Goal: Task Accomplishment & Management: Manage account settings

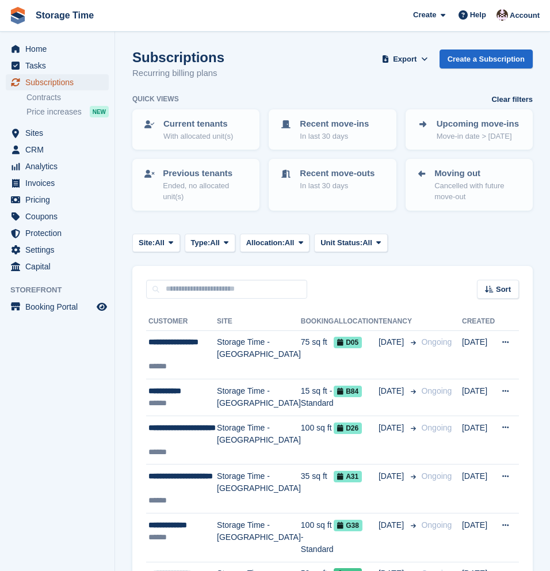
click at [53, 83] on span "Subscriptions" at bounding box center [59, 82] width 69 height 16
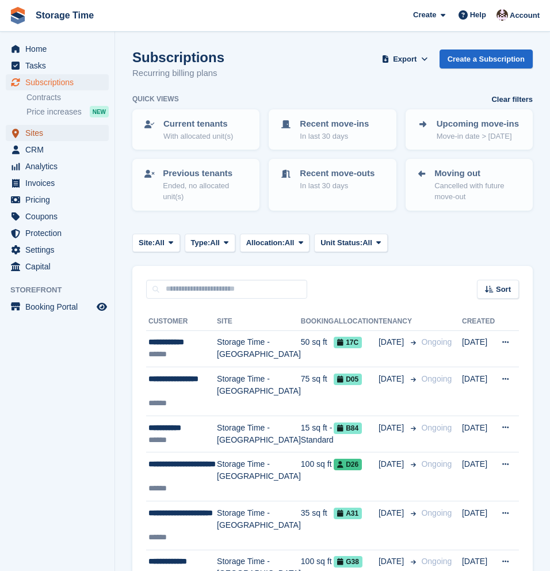
click at [31, 131] on span "Sites" at bounding box center [59, 133] width 69 height 16
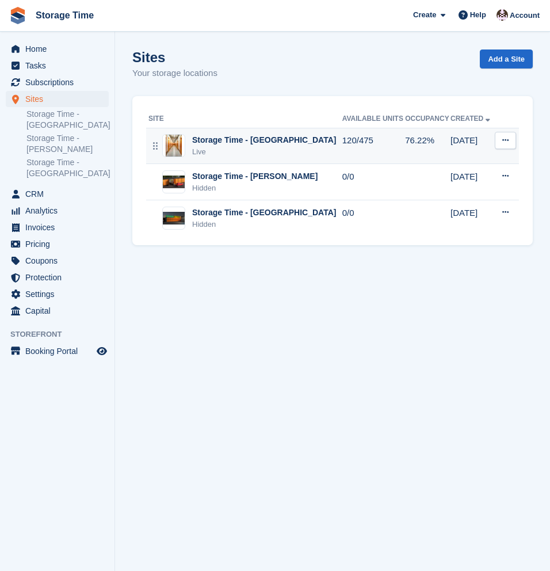
click at [239, 146] on div "Live" at bounding box center [264, 152] width 144 height 12
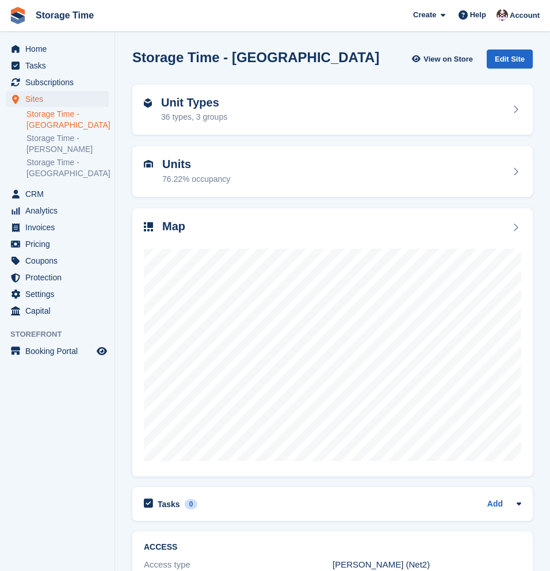
click at [219, 110] on div "Unit Types 36 types, 3 groups" at bounding box center [194, 110] width 66 height 28
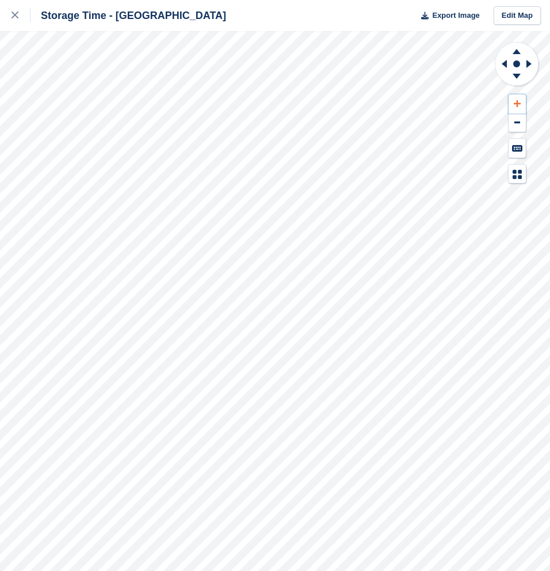
click at [520, 106] on icon at bounding box center [517, 104] width 7 height 8
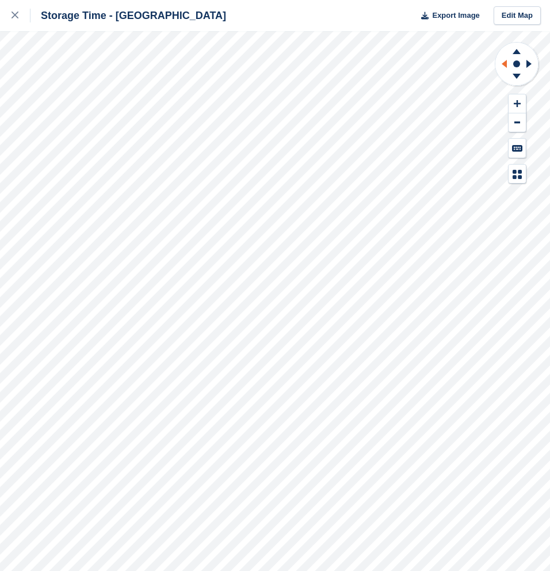
click at [503, 66] on icon at bounding box center [502, 64] width 14 height 30
click at [519, 106] on icon at bounding box center [517, 104] width 7 height 8
click at [518, 106] on icon at bounding box center [517, 104] width 7 height 8
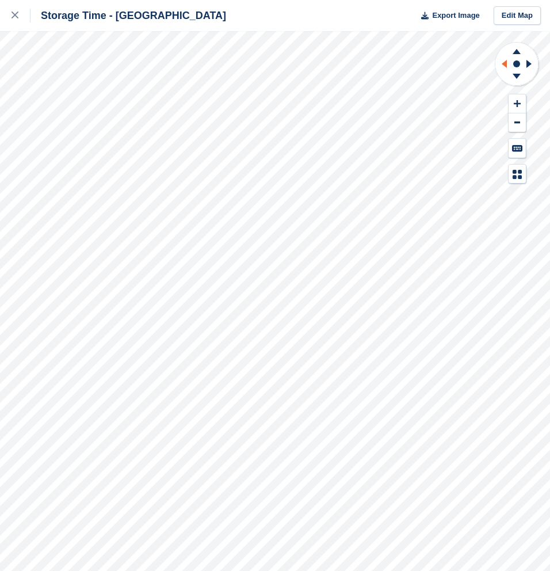
click at [504, 68] on icon at bounding box center [502, 64] width 14 height 30
click at [518, 99] on button at bounding box center [517, 103] width 17 height 19
click at [518, 107] on icon at bounding box center [517, 104] width 7 height 8
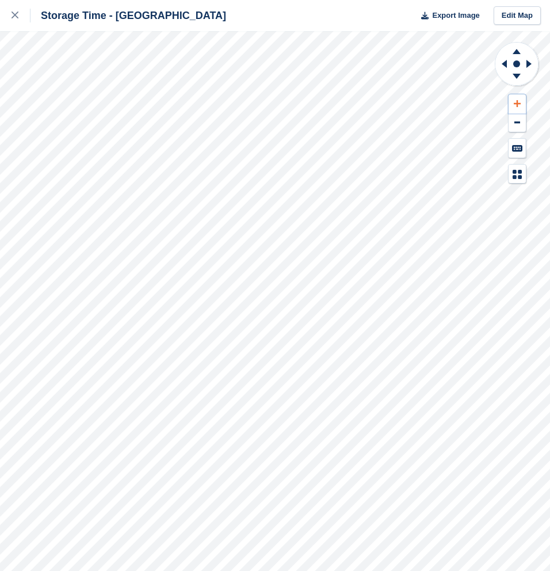
click at [518, 106] on icon at bounding box center [517, 104] width 7 height 8
click at [503, 64] on g at bounding box center [502, 64] width 14 height 30
click at [516, 48] on icon at bounding box center [517, 50] width 30 height 14
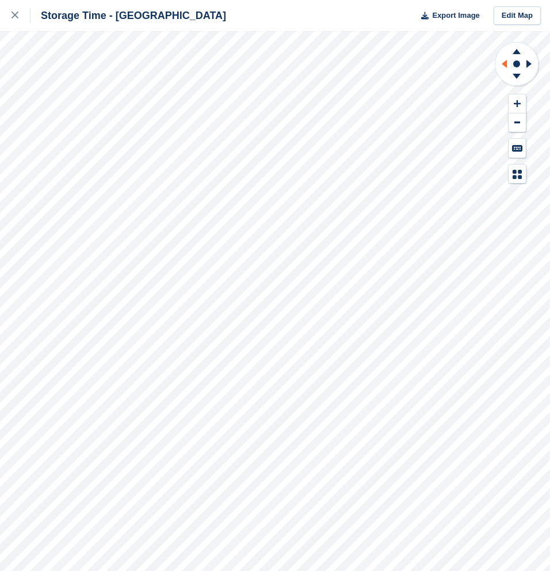
click at [504, 68] on icon at bounding box center [502, 64] width 14 height 30
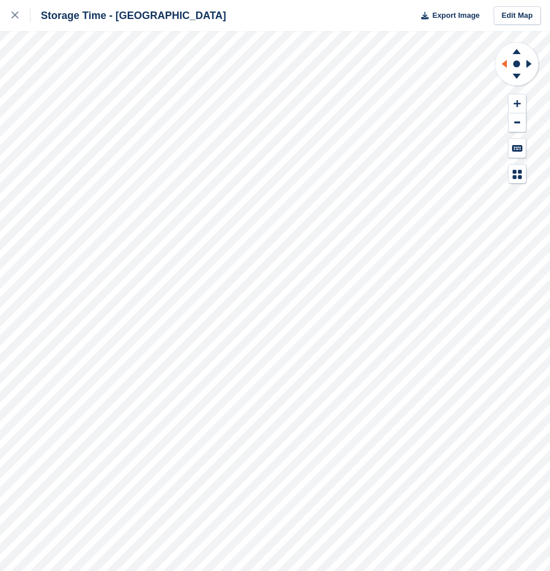
click at [504, 68] on icon at bounding box center [502, 64] width 14 height 30
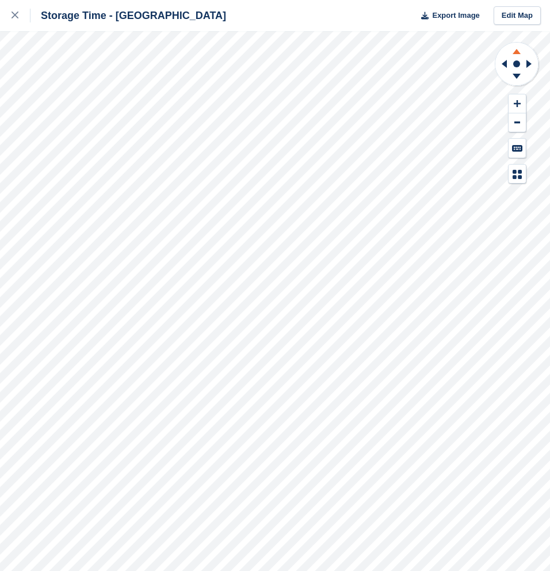
click at [518, 48] on icon at bounding box center [517, 50] width 30 height 14
click at [518, 77] on icon at bounding box center [517, 78] width 30 height 14
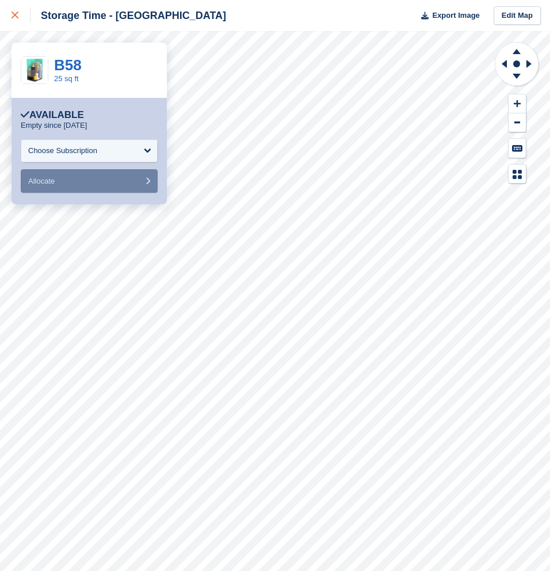
click at [13, 15] on icon at bounding box center [15, 15] width 7 height 7
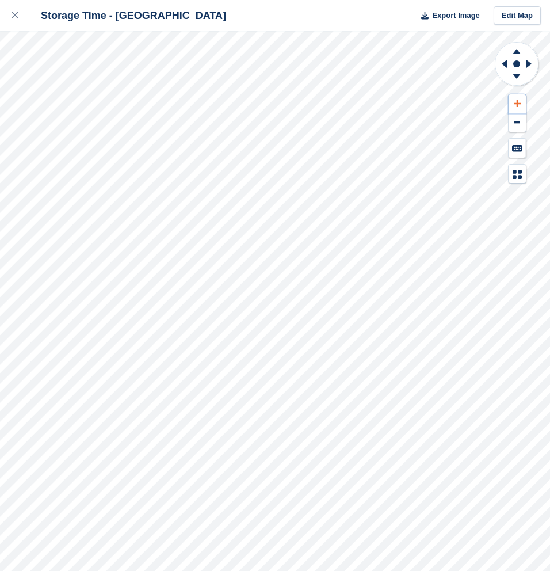
click at [518, 101] on icon at bounding box center [517, 104] width 7 height 8
click at [518, 102] on icon at bounding box center [517, 104] width 7 height 8
click at [503, 64] on icon at bounding box center [504, 64] width 5 height 8
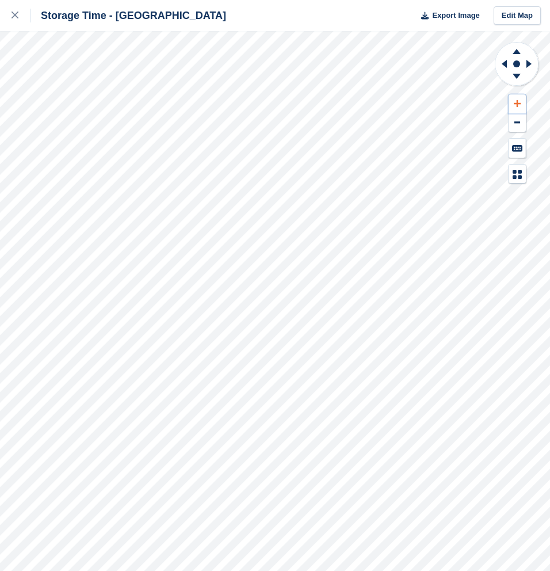
click at [520, 100] on icon at bounding box center [517, 104] width 7 height 8
click at [508, 65] on icon at bounding box center [502, 64] width 14 height 30
click at [529, 60] on icon at bounding box center [531, 64] width 14 height 30
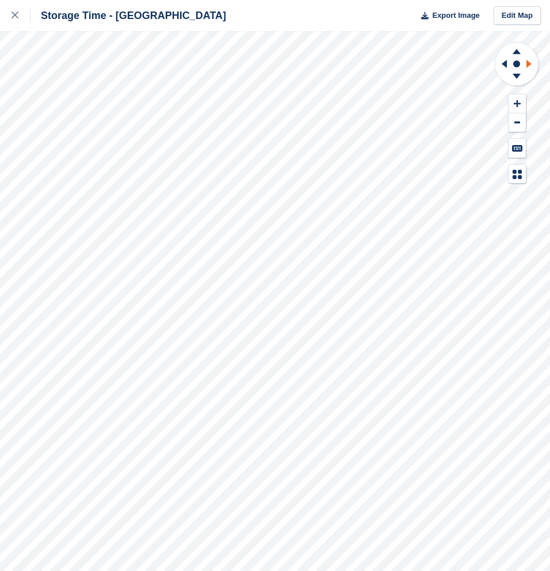
click at [529, 60] on icon at bounding box center [531, 64] width 14 height 30
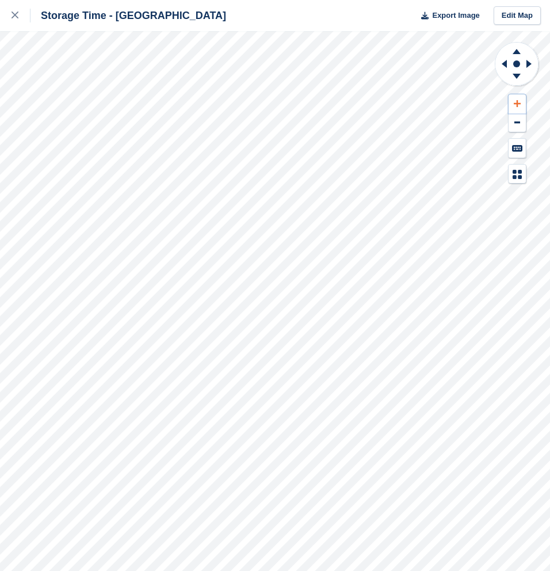
click at [521, 101] on button at bounding box center [517, 103] width 17 height 19
click at [503, 63] on icon at bounding box center [504, 64] width 5 height 8
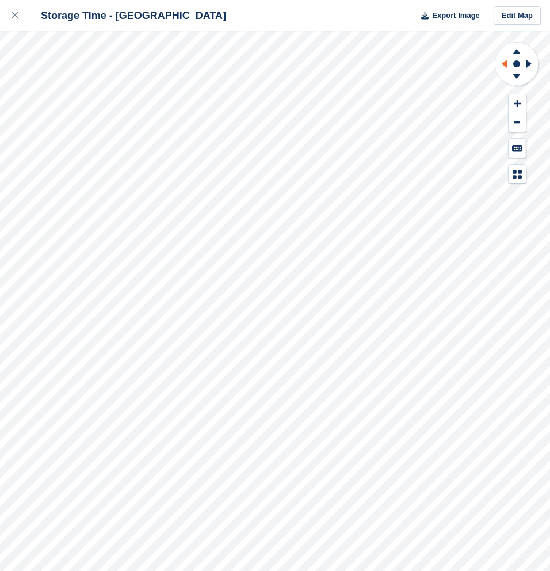
click at [503, 63] on icon at bounding box center [504, 64] width 5 height 8
click at [518, 101] on icon at bounding box center [517, 104] width 7 height 8
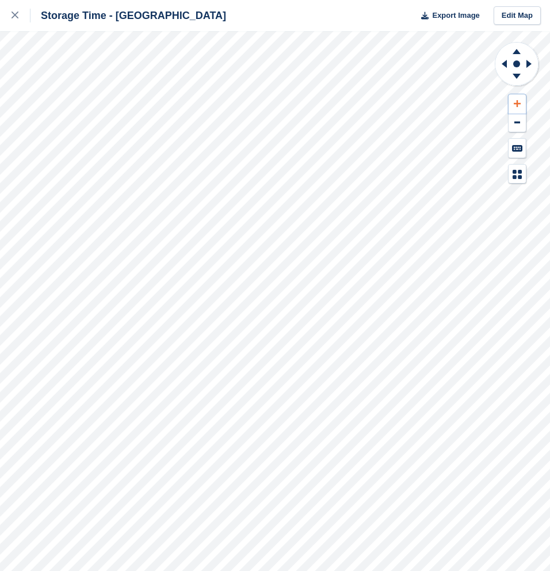
click at [518, 101] on icon at bounding box center [517, 104] width 7 height 8
click at [501, 60] on icon at bounding box center [502, 64] width 14 height 30
click at [515, 50] on icon at bounding box center [517, 50] width 30 height 14
click at [503, 62] on icon at bounding box center [502, 64] width 14 height 30
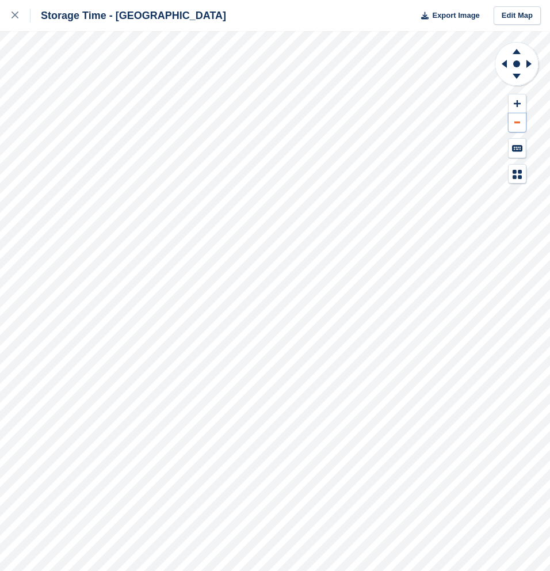
click at [518, 124] on button at bounding box center [517, 122] width 17 height 19
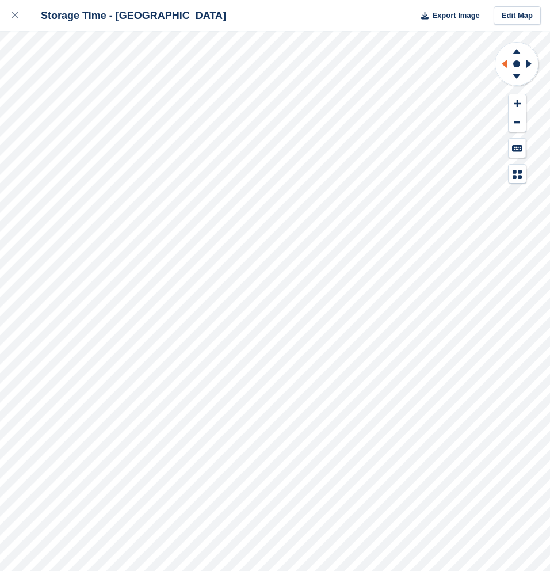
click at [505, 67] on icon at bounding box center [504, 64] width 5 height 8
click at [529, 63] on icon at bounding box center [528, 64] width 5 height 8
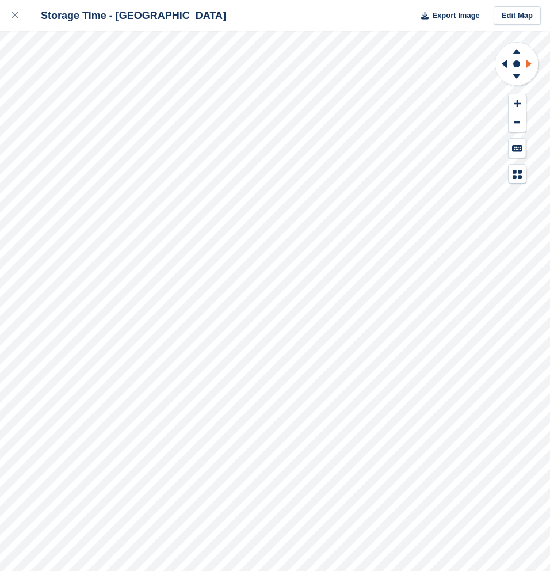
click at [529, 63] on icon at bounding box center [528, 64] width 5 height 8
click at [518, 104] on icon at bounding box center [517, 103] width 7 height 7
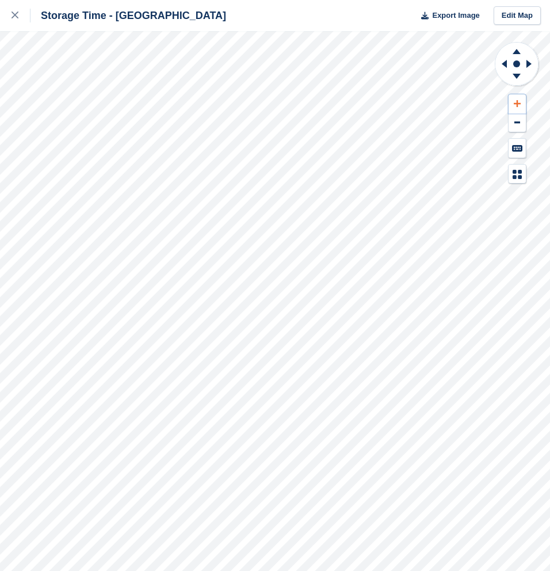
click at [518, 104] on icon at bounding box center [517, 103] width 7 height 7
click at [501, 65] on icon at bounding box center [502, 64] width 14 height 30
click at [502, 64] on icon at bounding box center [504, 64] width 5 height 8
click at [526, 60] on icon at bounding box center [528, 64] width 5 height 8
click at [508, 67] on icon at bounding box center [502, 64] width 14 height 30
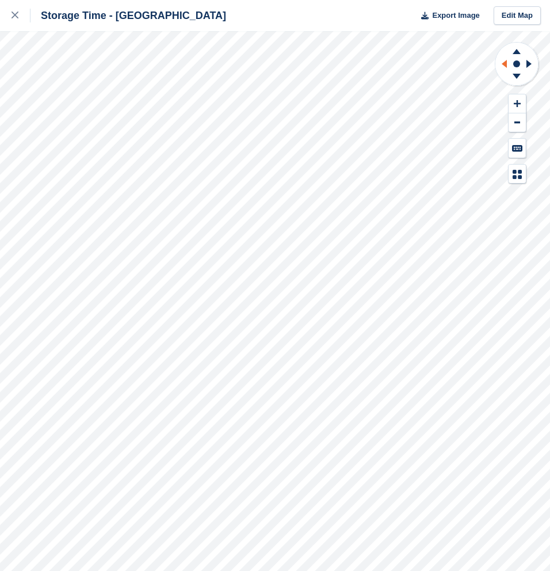
click at [508, 67] on icon at bounding box center [502, 64] width 14 height 30
click at [517, 49] on icon at bounding box center [517, 50] width 30 height 14
click at [517, 71] on icon at bounding box center [517, 78] width 30 height 14
click at [507, 64] on icon at bounding box center [502, 64] width 14 height 30
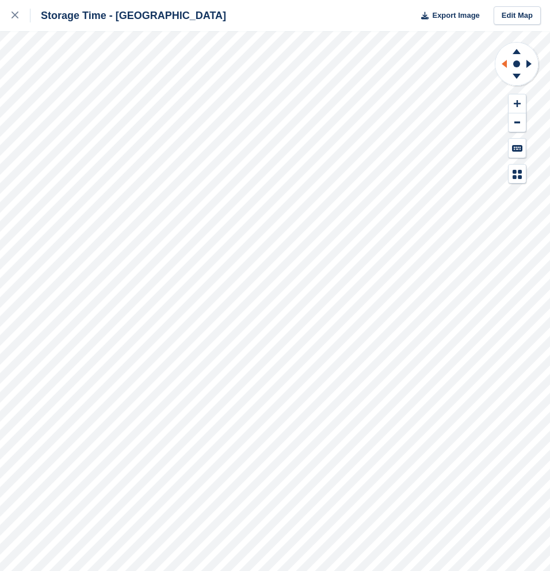
click at [507, 64] on icon at bounding box center [502, 64] width 14 height 30
click at [516, 78] on icon at bounding box center [517, 78] width 30 height 14
click at [516, 51] on icon at bounding box center [517, 51] width 8 height 5
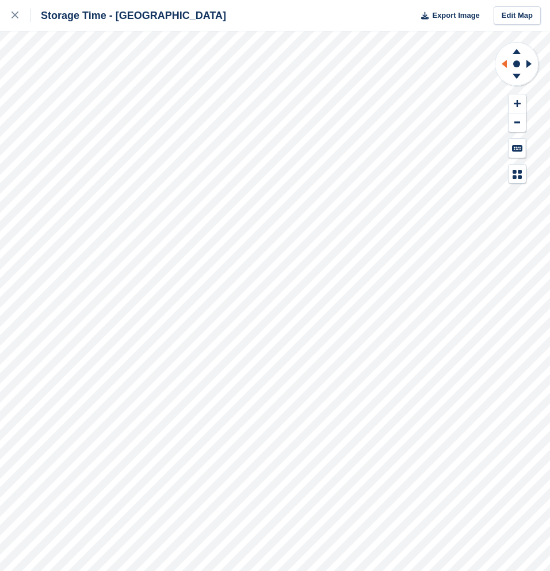
click at [506, 67] on icon at bounding box center [504, 64] width 5 height 8
click at [528, 60] on icon at bounding box center [531, 64] width 14 height 30
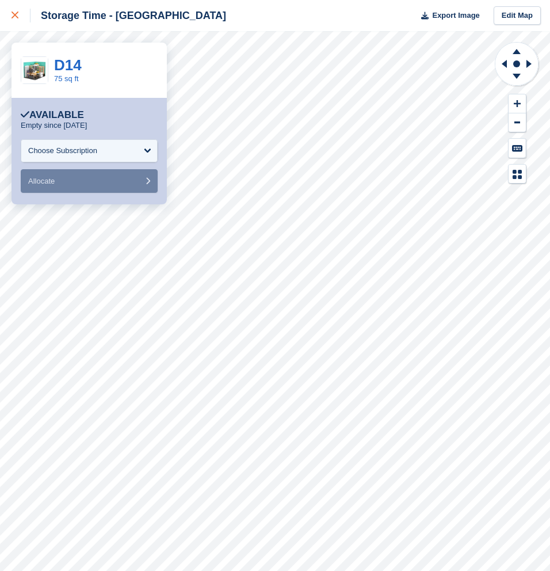
click at [15, 14] on icon at bounding box center [15, 15] width 7 height 7
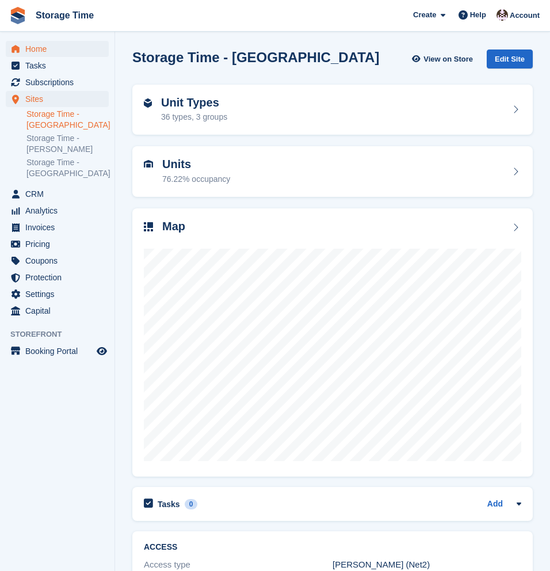
click at [43, 46] on span "Home" at bounding box center [59, 49] width 69 height 16
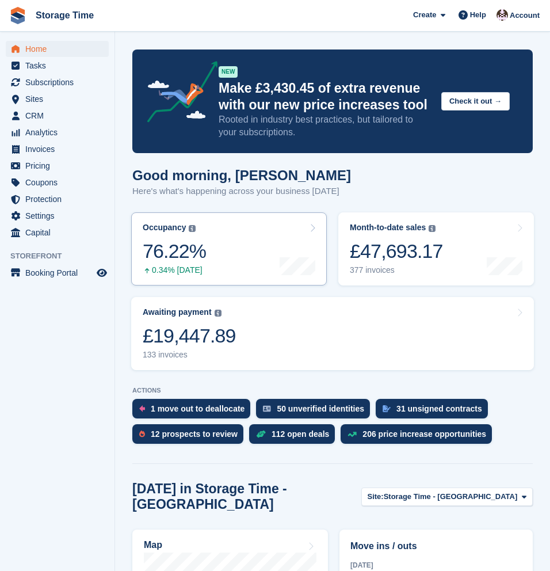
click at [215, 246] on link "Occupancy The percentage of all currently allocated units in terms of area. Inc…" at bounding box center [229, 248] width 196 height 73
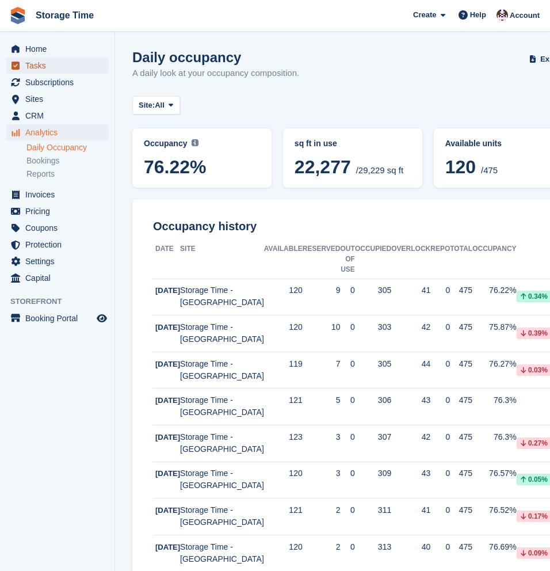
click at [54, 73] on span "Tasks" at bounding box center [59, 66] width 69 height 16
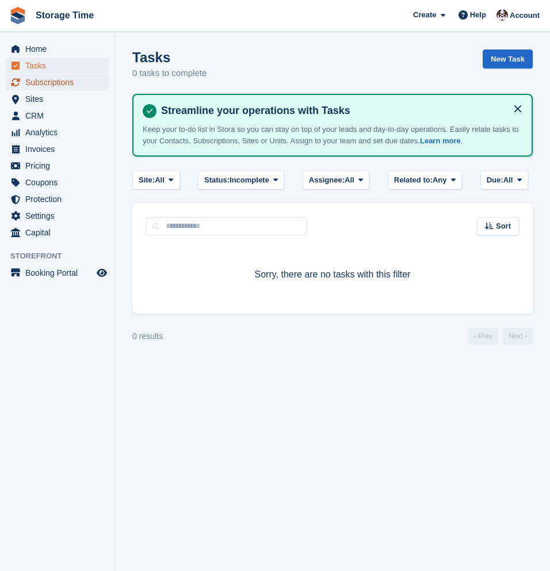
click at [52, 85] on span "Subscriptions" at bounding box center [59, 82] width 69 height 16
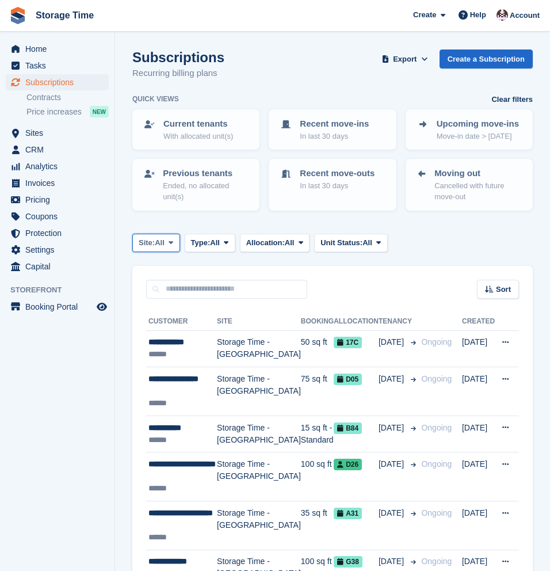
click at [160, 239] on span "All" at bounding box center [160, 243] width 10 height 12
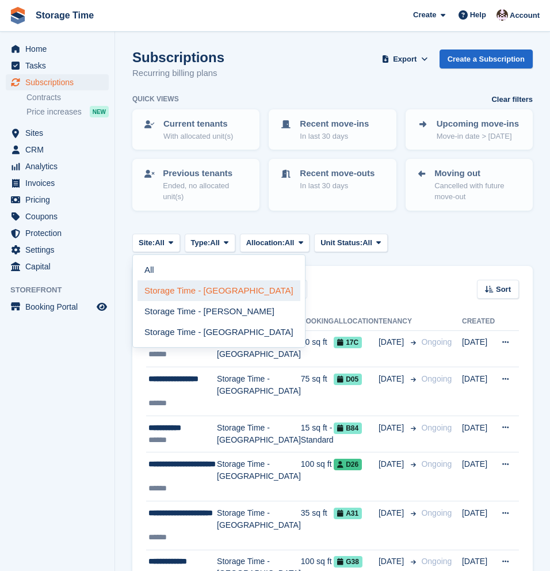
click at [181, 290] on link "Storage Time - [GEOGRAPHIC_DATA]" at bounding box center [219, 290] width 163 height 21
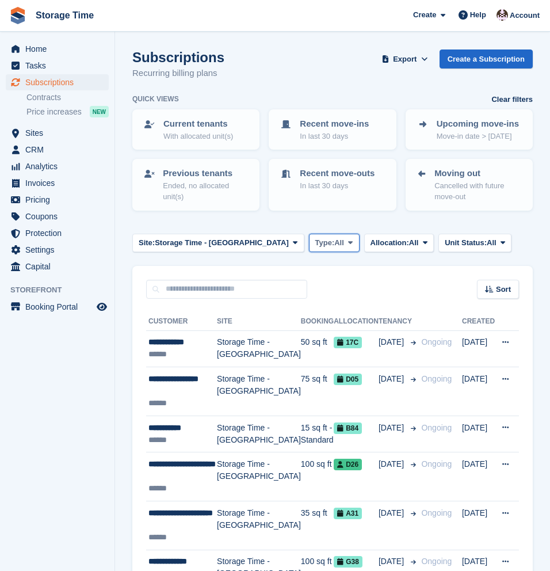
click at [334, 241] on span "All" at bounding box center [339, 243] width 10 height 12
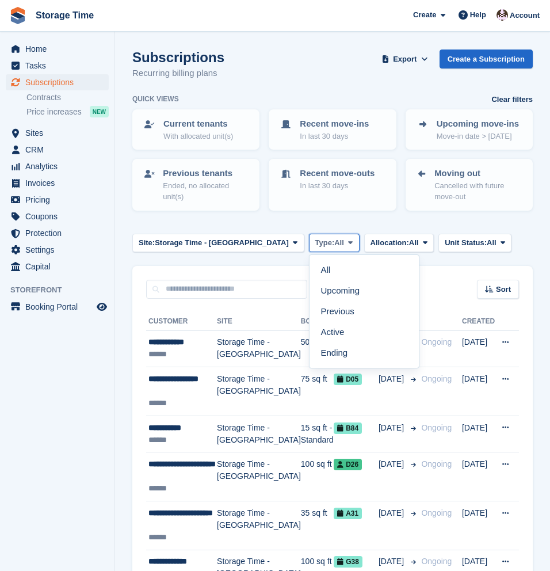
click at [334, 241] on span "All" at bounding box center [339, 243] width 10 height 12
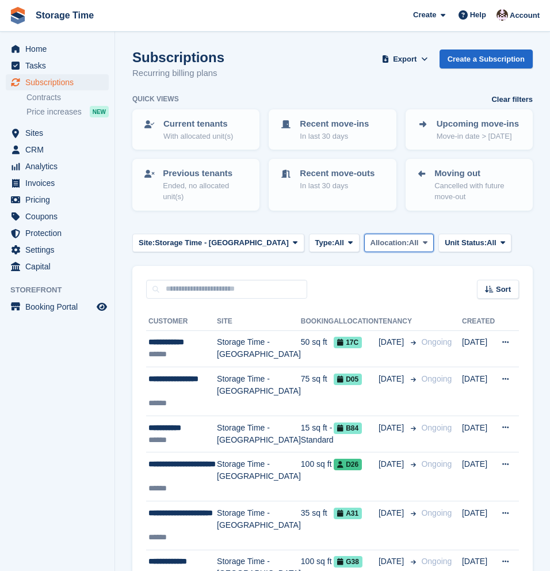
click at [409, 246] on span "All" at bounding box center [414, 243] width 10 height 12
click at [410, 61] on span "Export" at bounding box center [405, 60] width 24 height 12
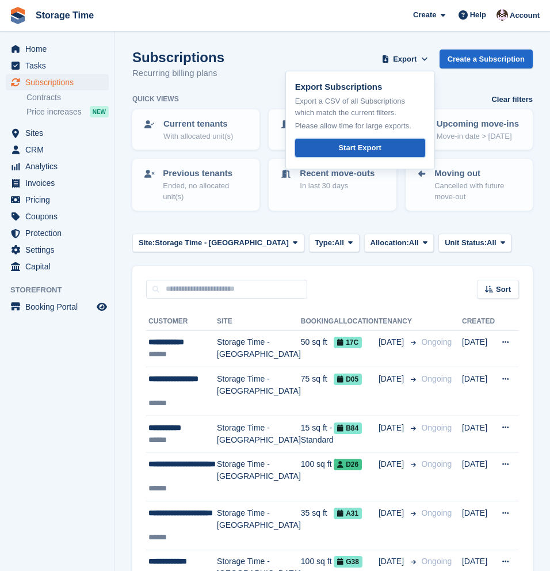
click at [354, 153] on link "Start Export" at bounding box center [360, 148] width 130 height 19
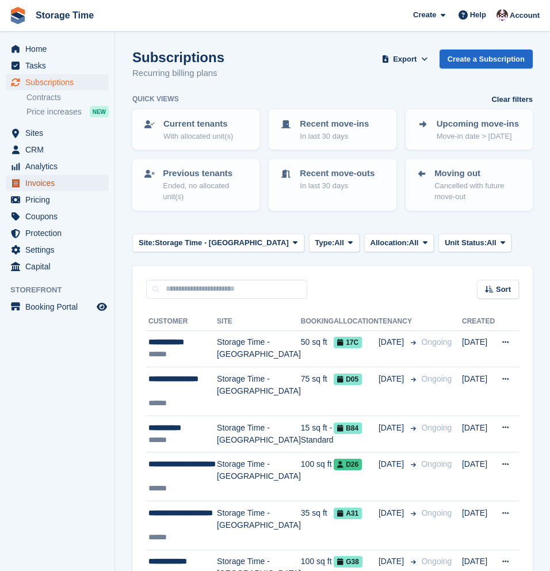
click at [48, 186] on span "Invoices" at bounding box center [59, 183] width 69 height 16
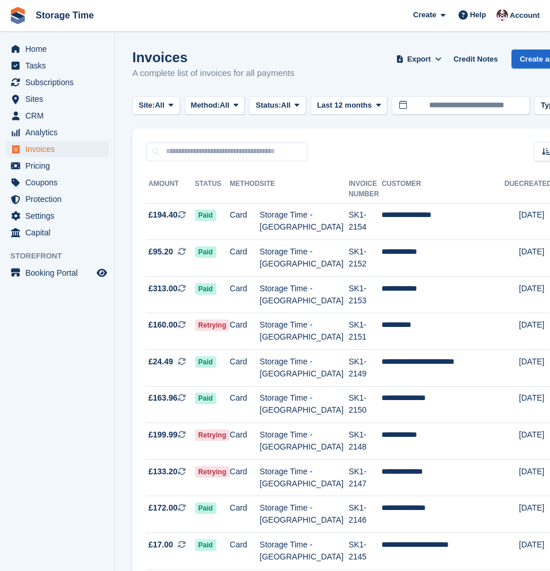
click at [355, 153] on div "Sort Sort by Date created Created (oldest first) Created (newest first)" at bounding box center [360, 144] width 457 height 33
click at [175, 111] on button "Site: All" at bounding box center [156, 105] width 48 height 19
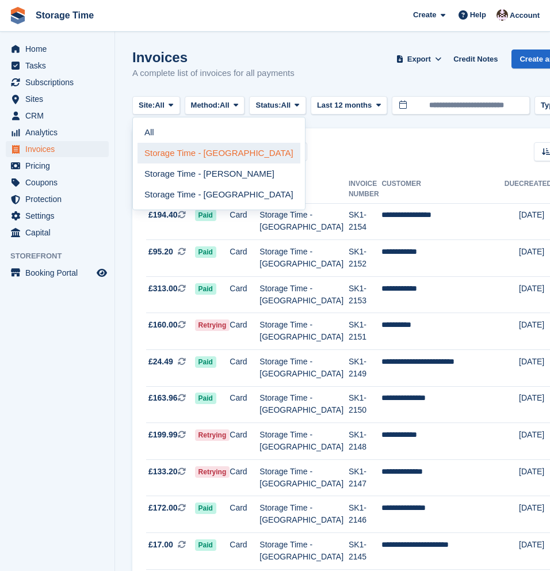
click at [193, 155] on link "Storage Time - [GEOGRAPHIC_DATA]" at bounding box center [219, 153] width 163 height 21
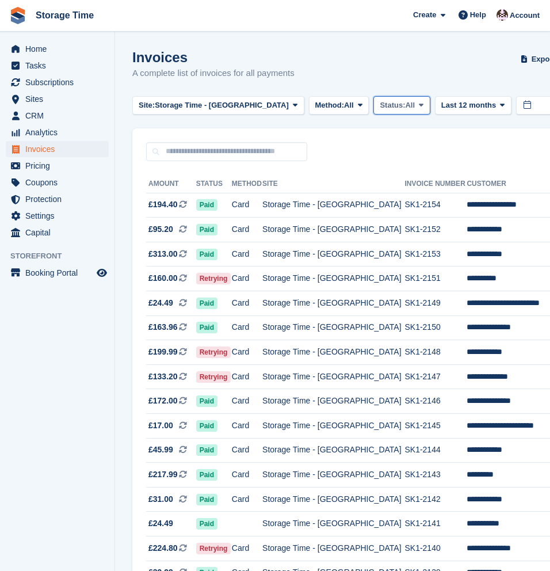
click at [405, 106] on span "All" at bounding box center [410, 106] width 10 height 12
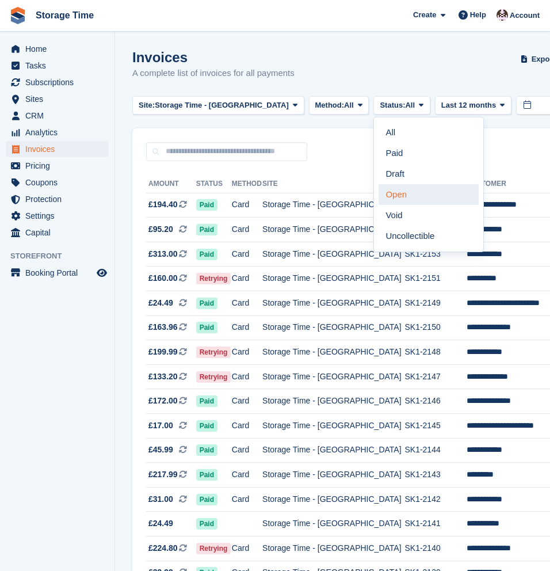
click at [381, 195] on link "Open" at bounding box center [429, 194] width 100 height 21
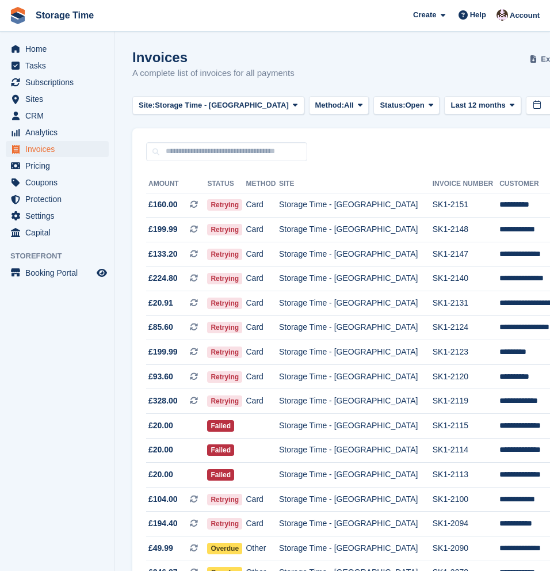
click at [528, 58] on button "Export" at bounding box center [553, 58] width 51 height 19
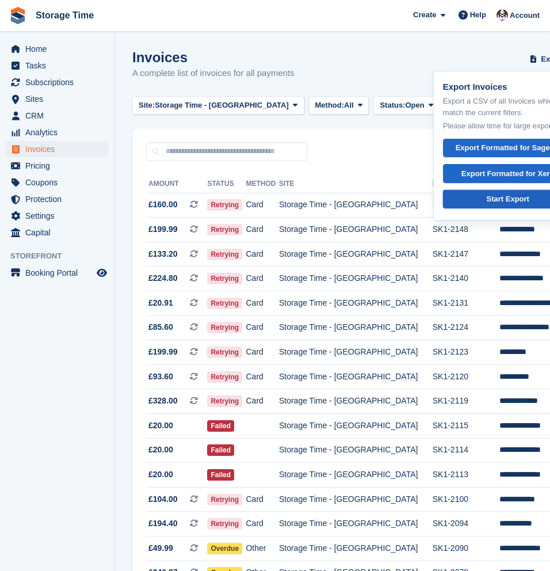
click at [487, 198] on div "Start Export" at bounding box center [508, 199] width 43 height 12
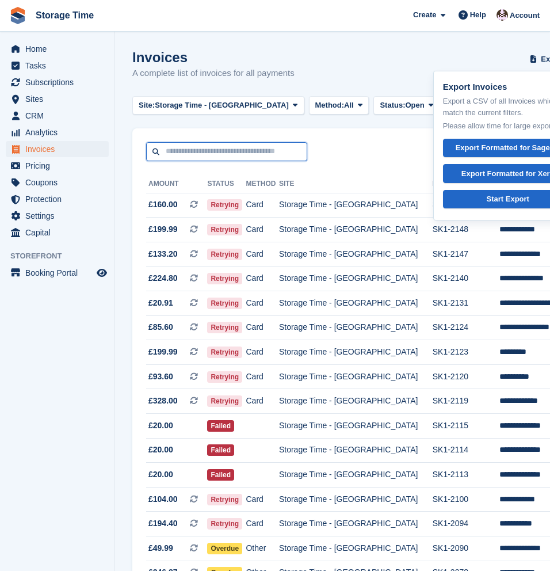
click at [176, 151] on input "text" at bounding box center [226, 151] width 161 height 19
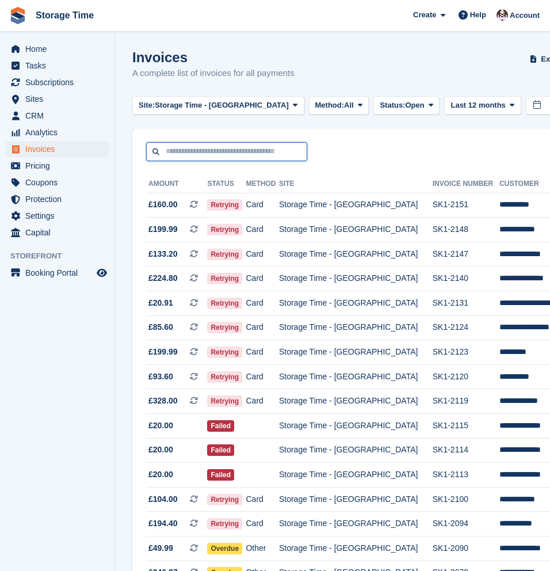
paste input "**********"
type input "**********"
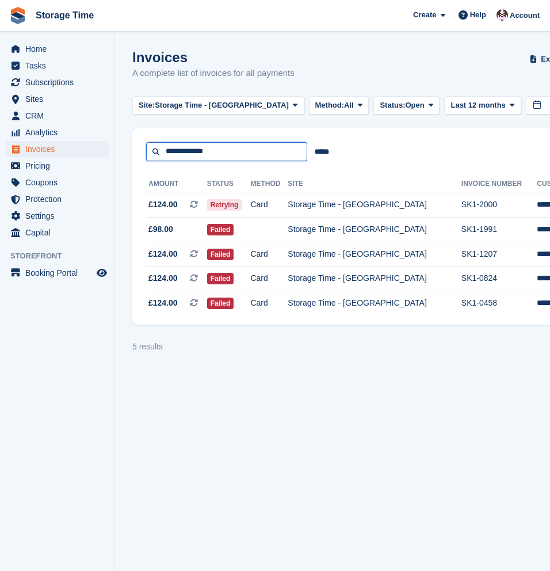
click at [212, 155] on input "**********" at bounding box center [226, 151] width 161 height 19
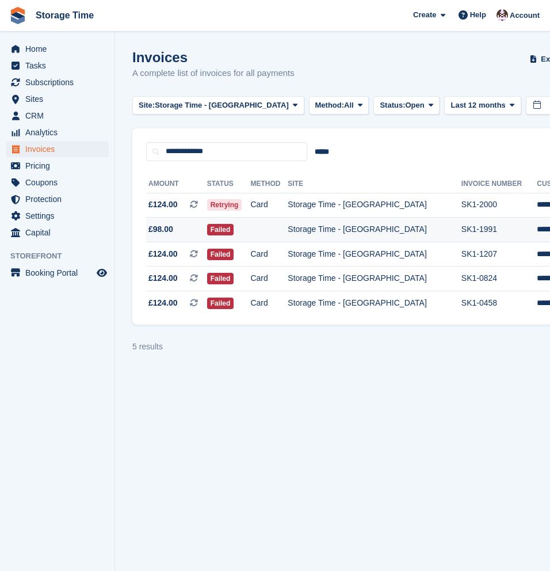
click at [461, 225] on td "SK1-1991" at bounding box center [499, 229] width 76 height 25
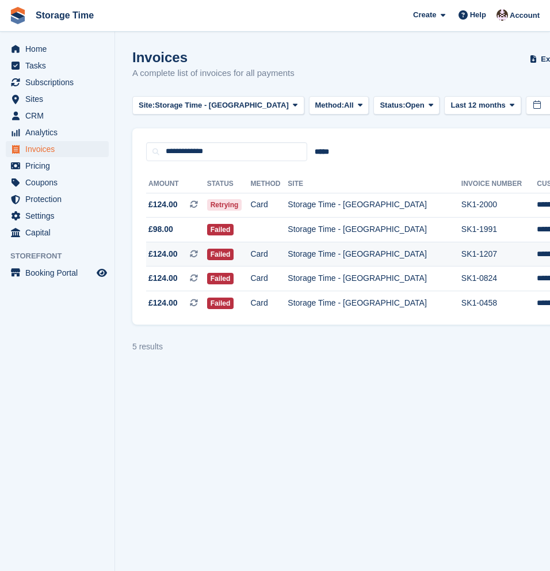
drag, startPoint x: 441, startPoint y: 232, endPoint x: 263, endPoint y: 244, distance: 178.7
click at [266, 245] on tbody "**********" at bounding box center [428, 254] width 564 height 122
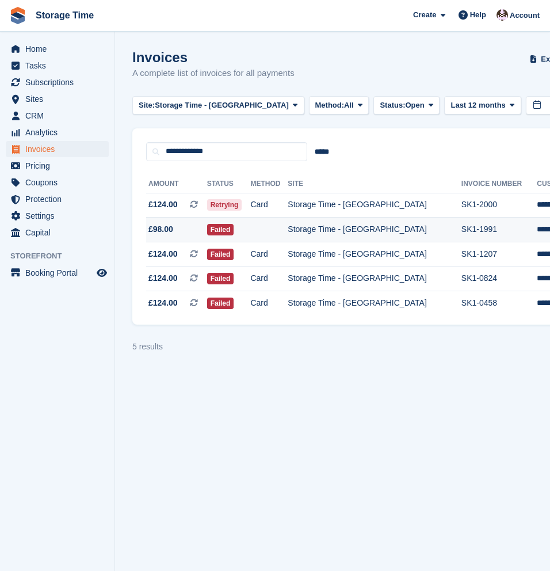
click at [180, 233] on span "£98.00" at bounding box center [176, 229] width 61 height 12
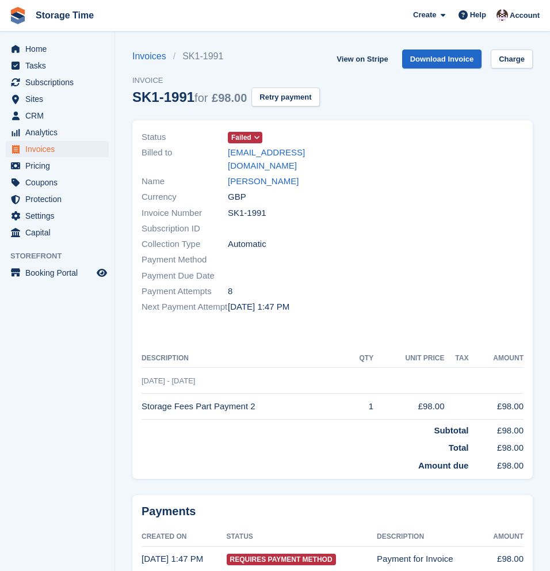
drag, startPoint x: 226, startPoint y: 215, endPoint x: 284, endPoint y: 209, distance: 58.5
click at [284, 208] on div "Invoice Number SK1-1991" at bounding box center [234, 213] width 184 height 16
copy div "SK1-1991"
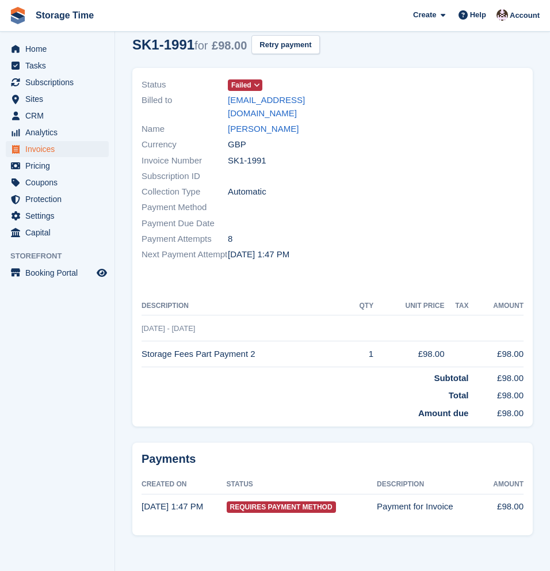
scroll to position [55, 0]
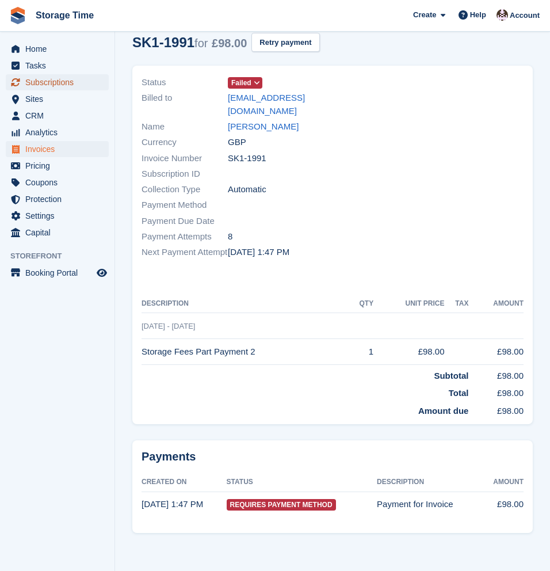
click at [64, 89] on span "Subscriptions" at bounding box center [59, 82] width 69 height 16
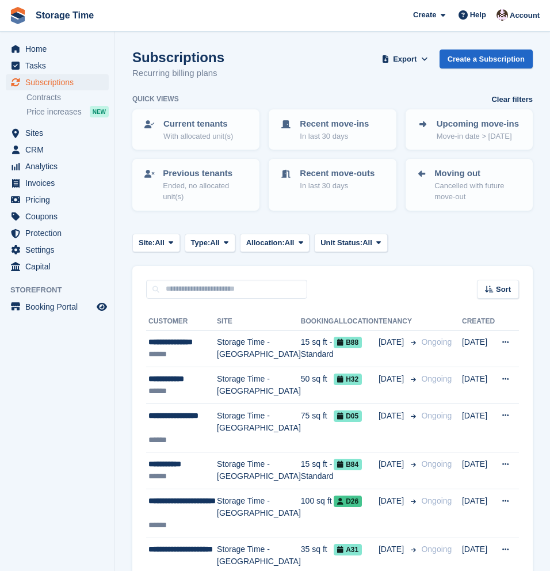
click at [261, 53] on div "Subscriptions Recurring billing plans Export Export Subscriptions Export a CSV …" at bounding box center [332, 71] width 400 height 44
